Goal: Task Accomplishment & Management: Manage account settings

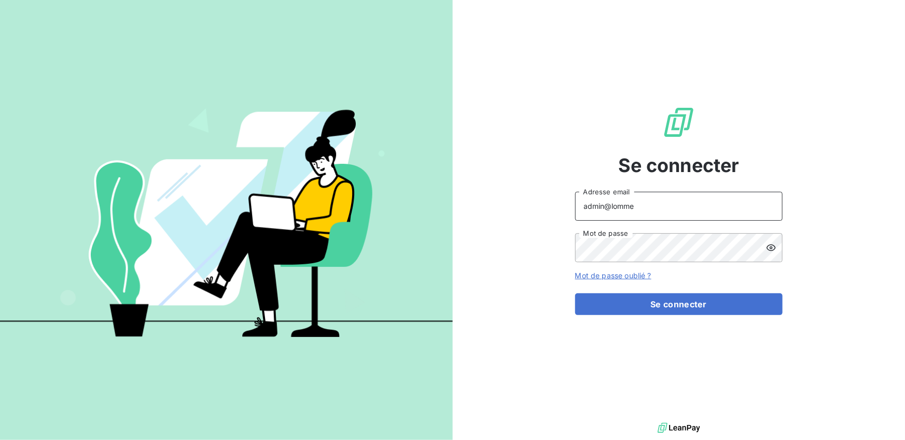
click at [642, 209] on input "admin@lomme" at bounding box center [678, 206] width 207 height 29
click at [575, 293] on button "Se connecter" at bounding box center [678, 304] width 207 height 22
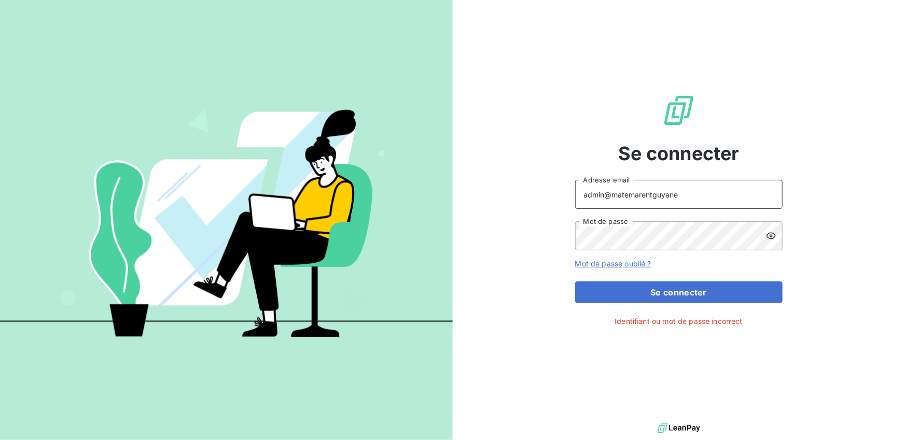
paste input "dmin@mrg"
click at [575, 281] on button "Se connecter" at bounding box center [678, 292] width 207 height 22
click at [587, 190] on input "dmin@mrg" at bounding box center [678, 194] width 207 height 29
type input "admin@mrg"
click at [575, 281] on button "Se connecter" at bounding box center [678, 292] width 207 height 22
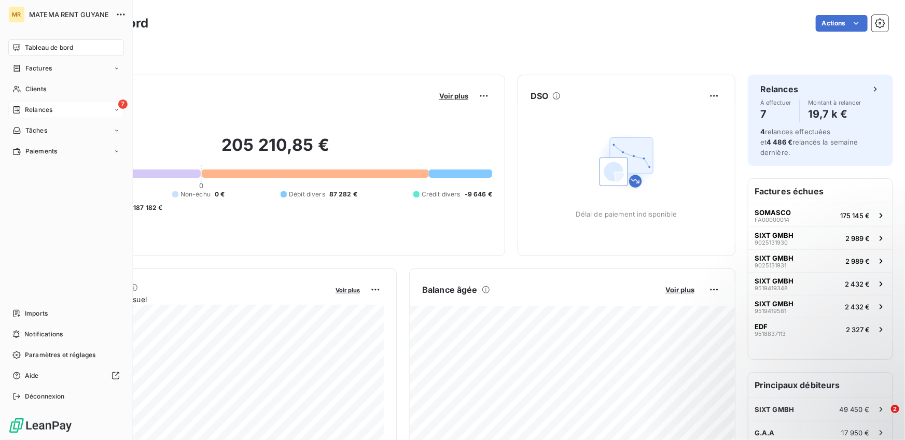
click at [33, 108] on span "Relances" at bounding box center [38, 109] width 27 height 9
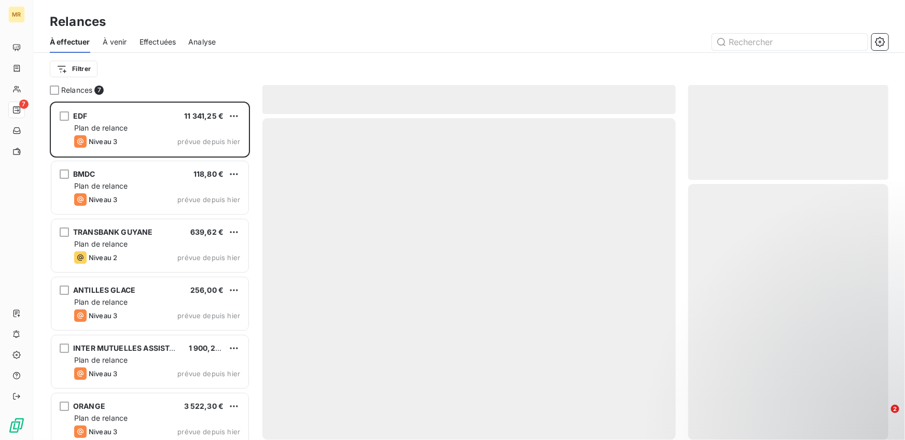
scroll to position [338, 200]
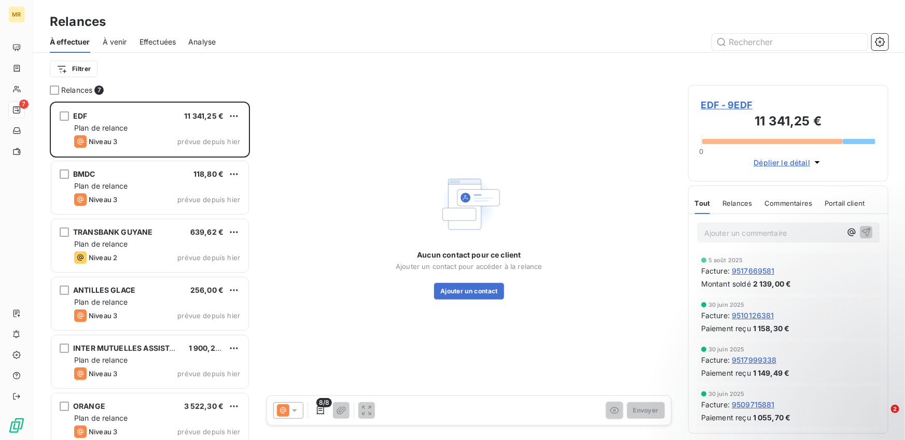
click at [154, 43] on span "Effectuées" at bounding box center [157, 42] width 37 height 10
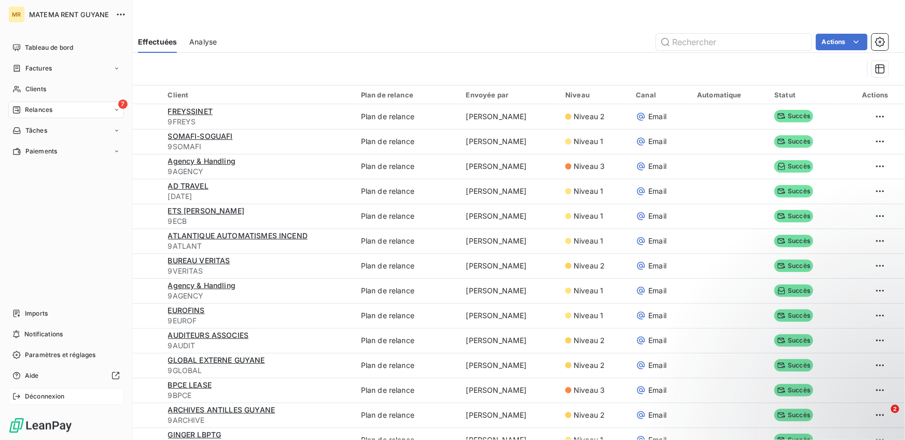
click at [21, 395] on div "Déconnexion" at bounding box center [66, 396] width 116 height 17
